Goal: Task Accomplishment & Management: Use online tool/utility

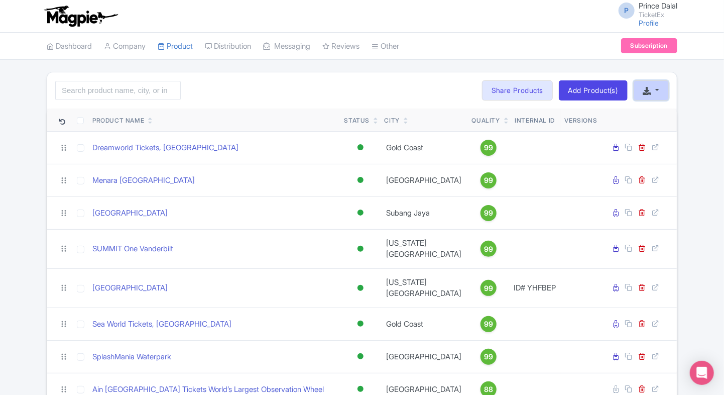
click at [645, 97] on button "button" at bounding box center [650, 90] width 35 height 20
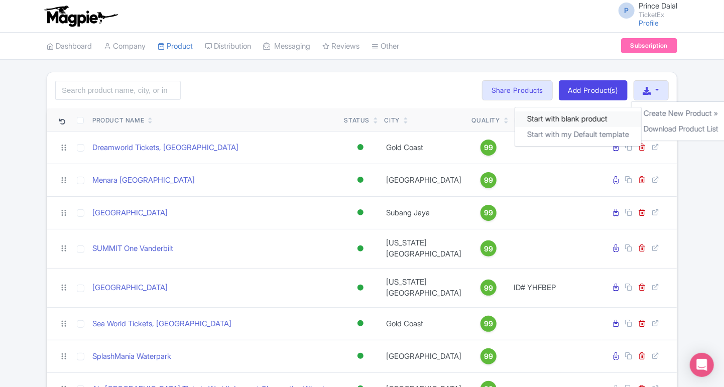
click at [608, 116] on link "Start with blank product" at bounding box center [578, 119] width 126 height 16
